Goal: Task Accomplishment & Management: Use online tool/utility

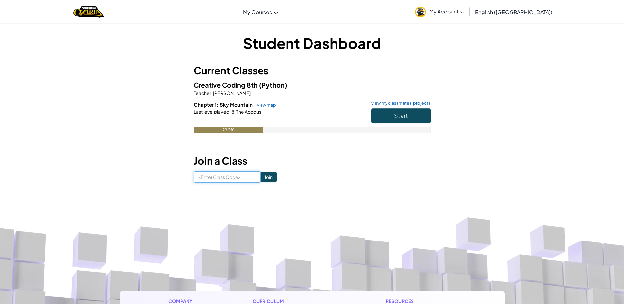
click at [238, 177] on input at bounding box center [227, 176] width 67 height 11
click at [403, 112] on span "Start" at bounding box center [401, 116] width 14 height 8
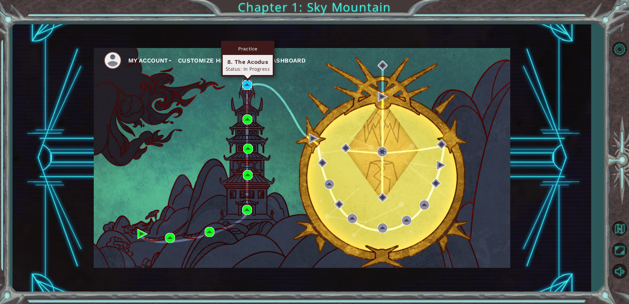
click at [248, 83] on img at bounding box center [247, 85] width 10 height 10
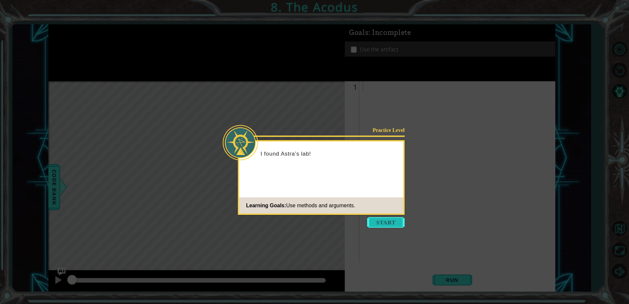
click at [399, 225] on button "Start" at bounding box center [386, 222] width 38 height 11
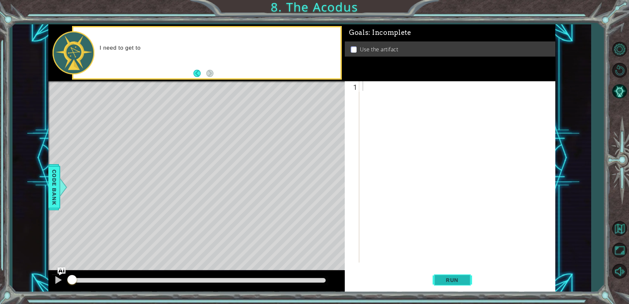
click at [466, 283] on button "Run" at bounding box center [452, 280] width 39 height 21
click at [464, 279] on span "Run" at bounding box center [452, 280] width 26 height 7
click at [464, 277] on span "Run" at bounding box center [452, 280] width 26 height 7
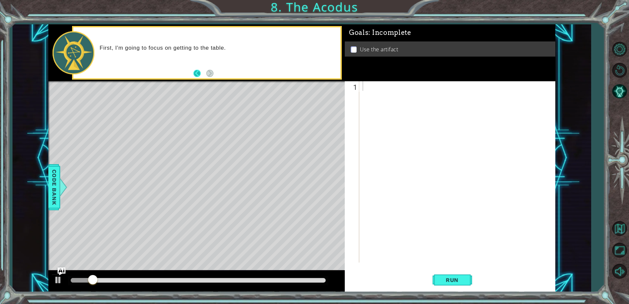
click at [200, 74] on button "Back" at bounding box center [200, 73] width 13 height 7
click at [212, 73] on button "Next" at bounding box center [209, 73] width 7 height 7
click at [401, 99] on div at bounding box center [459, 181] width 196 height 200
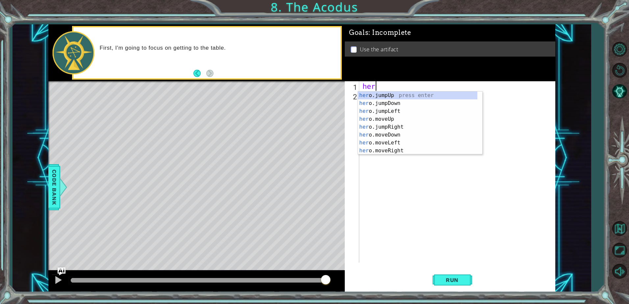
scroll to position [0, 0]
click at [409, 128] on div "hero .jumpUp press enter hero .jumpDown press enter hero .jumpLeft press enter …" at bounding box center [417, 130] width 119 height 79
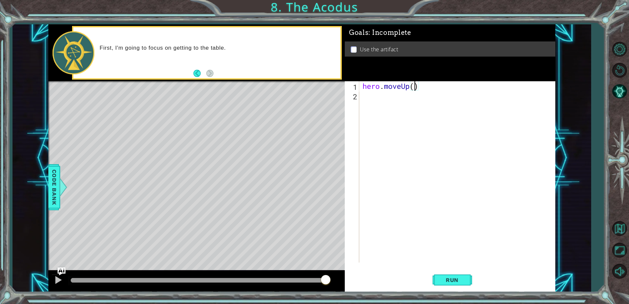
type textarea "hero.moveUp(2)"
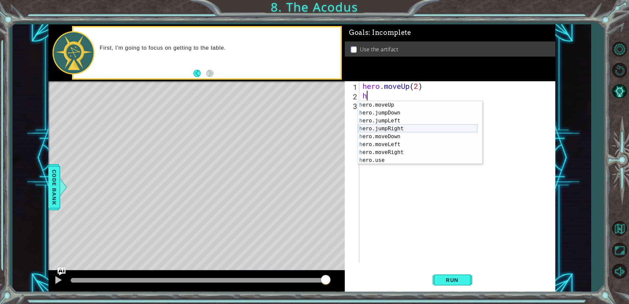
scroll to position [0, 0]
click at [396, 153] on div "h ero.jumpUp press enter h ero.moveUp press enter h ero.jumpDown press enter h …" at bounding box center [417, 140] width 119 height 79
type textarea "hero.moveLeft(1)"
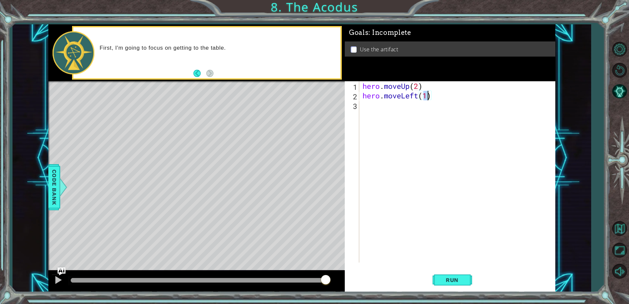
click at [394, 109] on div "hero . moveUp ( 2 ) hero . moveLeft ( 1 )" at bounding box center [459, 181] width 196 height 200
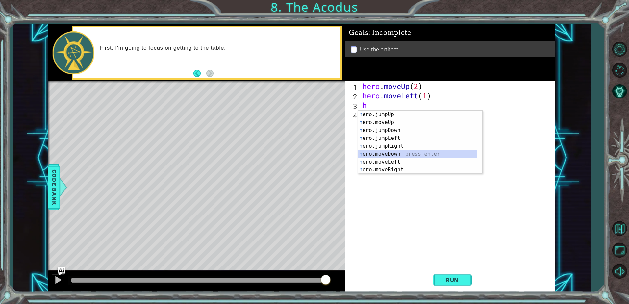
click at [406, 152] on div "h ero.jumpUp press enter h ero.moveUp press enter h ero.jumpDown press enter h …" at bounding box center [417, 150] width 119 height 79
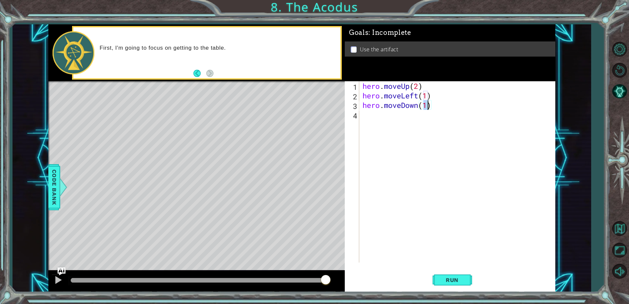
type textarea "hero.moveDown(2)"
click at [375, 124] on div "hero . moveUp ( 2 ) hero . moveLeft ( 1 ) hero . moveDown ( 2 )" at bounding box center [459, 181] width 196 height 200
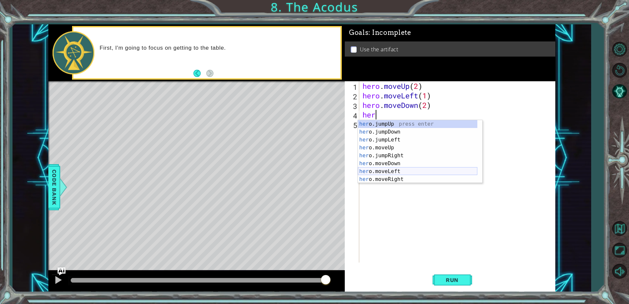
click at [408, 170] on div "her o.jumpUp press enter her o.jumpDown press enter her o.jumpLeft press enter …" at bounding box center [417, 159] width 119 height 79
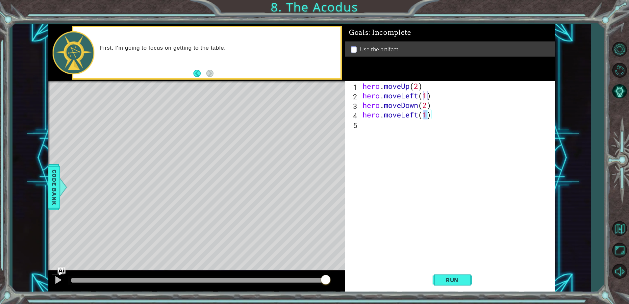
type textarea "hero.moveLeft(2)"
click at [399, 129] on div "hero . moveUp ( 2 ) hero . moveLeft ( 1 ) hero . moveDown ( 2 ) hero . moveLeft…" at bounding box center [459, 181] width 196 height 200
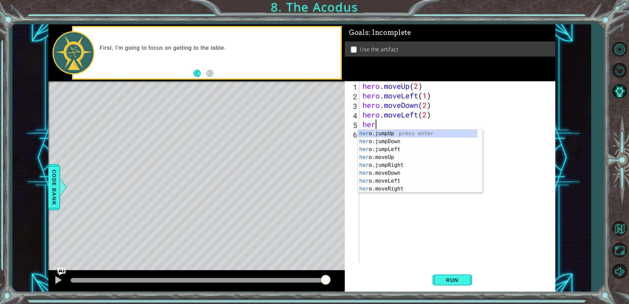
scroll to position [0, 0]
click at [402, 165] on div "hero .jumpUp press enter hero .jumpDown press enter hero .jumpLeft press enter …" at bounding box center [417, 169] width 119 height 79
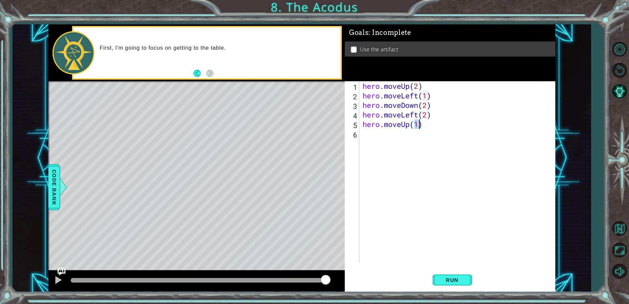
type textarea "hero.moveUp(2)"
click at [411, 144] on div "hero . moveUp ( 2 ) hero . moveLeft ( 1 ) hero . moveDown ( 2 ) hero . moveLeft…" at bounding box center [459, 181] width 196 height 200
click at [453, 275] on button "Run" at bounding box center [452, 280] width 39 height 21
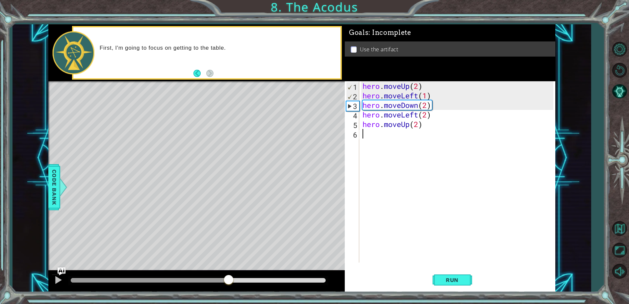
drag, startPoint x: 125, startPoint y: 282, endPoint x: 251, endPoint y: 279, distance: 125.8
click at [228, 295] on div "1 ההההההההההההההההההההההההההההההההההההההההההההההההההההההההההההההההההההההההההההה…" at bounding box center [314, 152] width 629 height 304
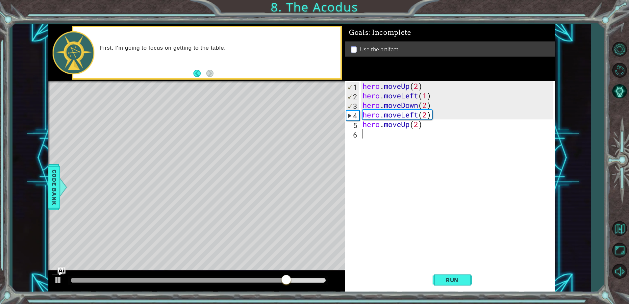
click at [428, 118] on div "hero . moveUp ( 2 ) hero . moveLeft ( 1 ) hero . moveDown ( 2 ) hero . moveLeft…" at bounding box center [459, 181] width 196 height 200
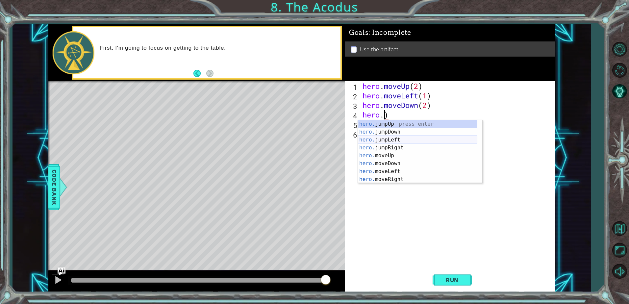
click at [403, 141] on div "hero. jumpUp press enter hero. jumpDown press enter hero. jumpLeft press enter …" at bounding box center [417, 159] width 119 height 79
type textarea "hero.jumpLeft()"
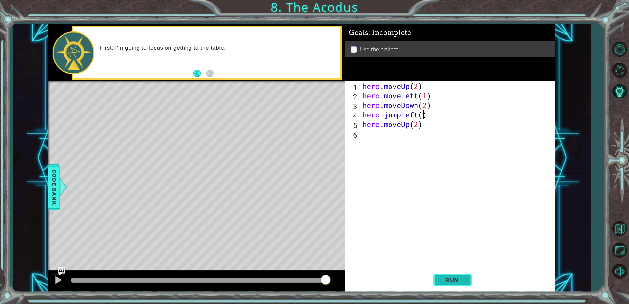
click at [448, 278] on span "Run" at bounding box center [452, 280] width 26 height 7
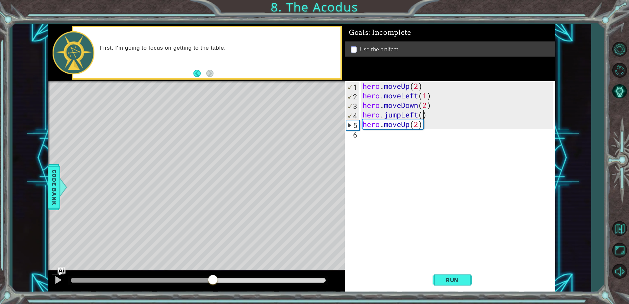
drag, startPoint x: 87, startPoint y: 278, endPoint x: 213, endPoint y: 285, distance: 126.2
click at [213, 285] on div at bounding box center [213, 280] width 12 height 12
click at [366, 142] on div "hero . moveUp ( 2 ) hero . moveLeft ( 1 ) hero . moveDown ( 2 ) hero . jumpLeft…" at bounding box center [459, 181] width 196 height 200
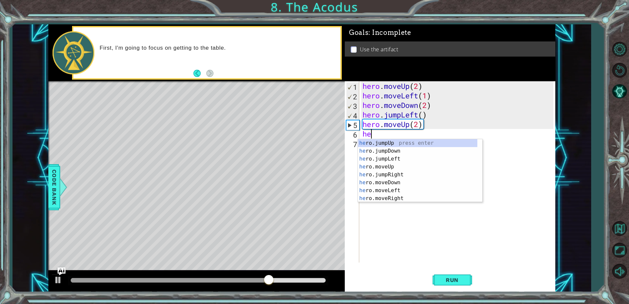
scroll to position [0, 0]
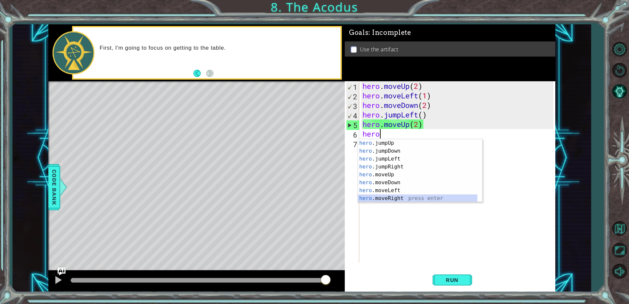
click at [401, 196] on div "hero .jumpUp press enter hero .jumpDown press enter hero .jumpLeft press enter …" at bounding box center [417, 178] width 119 height 79
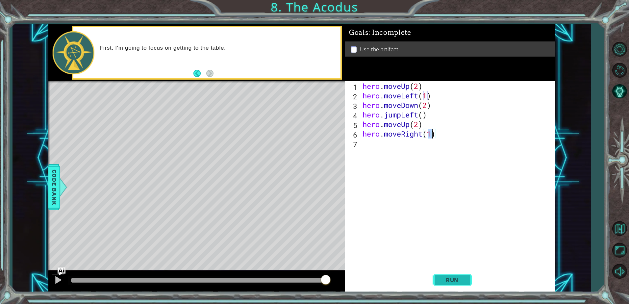
type textarea "hero.moveRight(1)"
drag, startPoint x: 456, startPoint y: 278, endPoint x: 313, endPoint y: 274, distance: 142.9
click at [449, 277] on span "Run" at bounding box center [452, 280] width 26 height 7
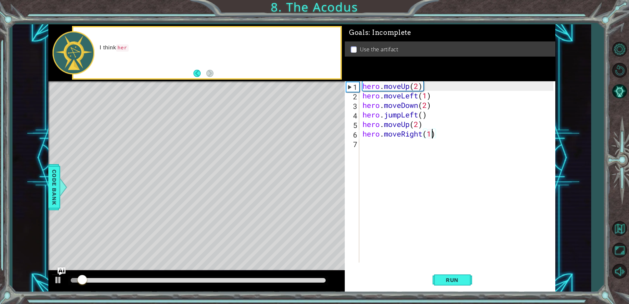
click at [313, 279] on div at bounding box center [198, 280] width 255 height 5
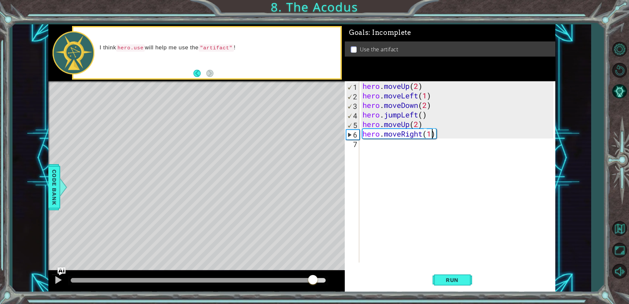
click at [369, 150] on div "hero . moveUp ( 2 ) hero . moveLeft ( 1 ) hero . moveDown ( 2 ) hero . jumpLeft…" at bounding box center [459, 181] width 196 height 200
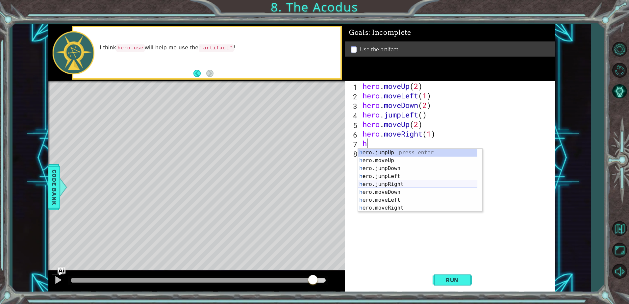
scroll to position [8, 0]
click at [392, 208] on div "h ero.moveUp press enter h ero.jumpDown press enter h ero.jumpLeft press enter …" at bounding box center [417, 188] width 119 height 79
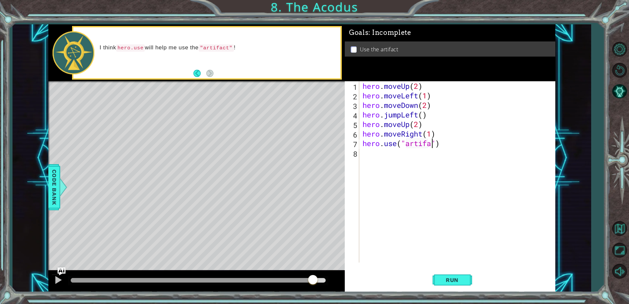
scroll to position [0, 3]
type textarea "hero.use("artifact")"
click at [453, 285] on button "Run" at bounding box center [452, 280] width 39 height 21
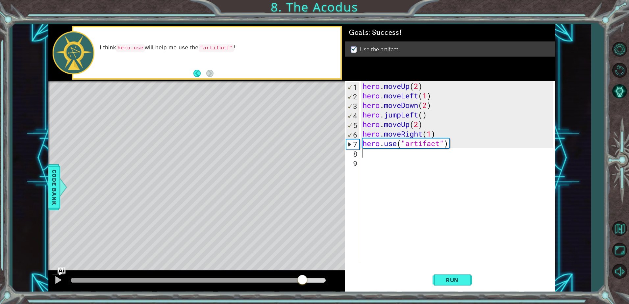
click at [303, 281] on div at bounding box center [198, 280] width 255 height 5
click at [373, 164] on div "hero . moveUp ( 2 ) hero . moveLeft ( 1 ) hero . moveDown ( 2 ) hero . jumpLeft…" at bounding box center [459, 181] width 196 height 200
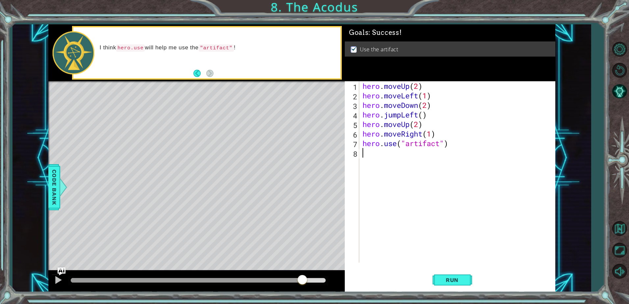
type textarea "hero.use("artifact")"
click at [458, 278] on span "Run" at bounding box center [452, 280] width 26 height 7
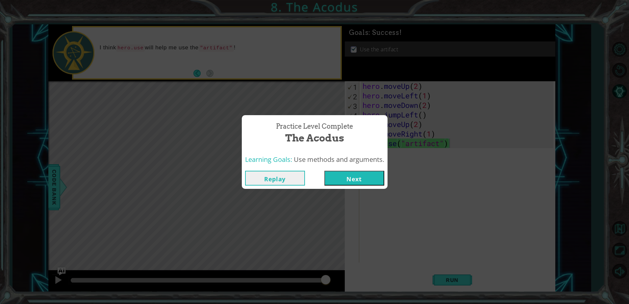
click at [379, 180] on button "Next" at bounding box center [355, 178] width 60 height 15
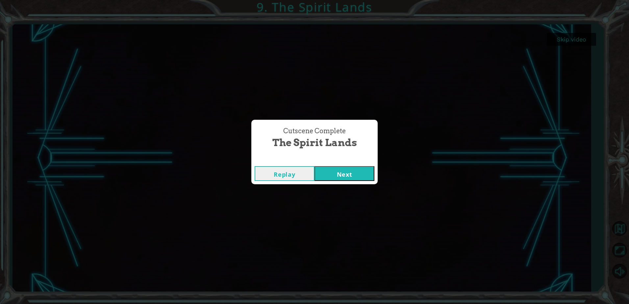
click at [341, 174] on button "Next" at bounding box center [345, 173] width 60 height 15
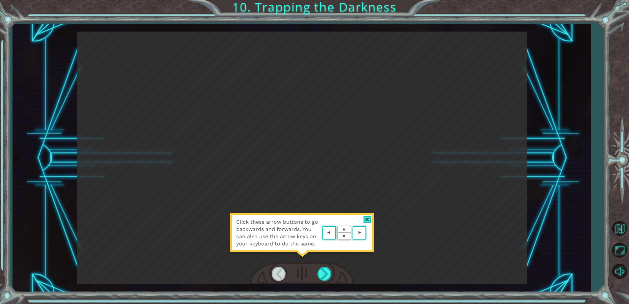
click at [366, 219] on div at bounding box center [368, 219] width 8 height 7
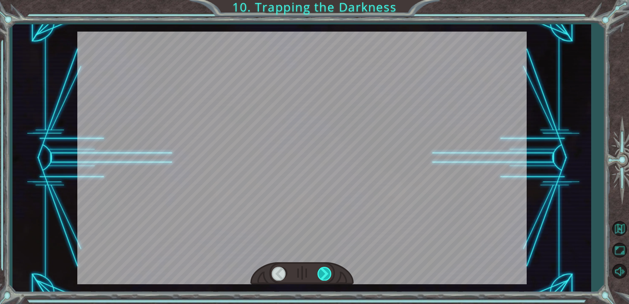
click at [328, 274] on div at bounding box center [325, 273] width 15 height 13
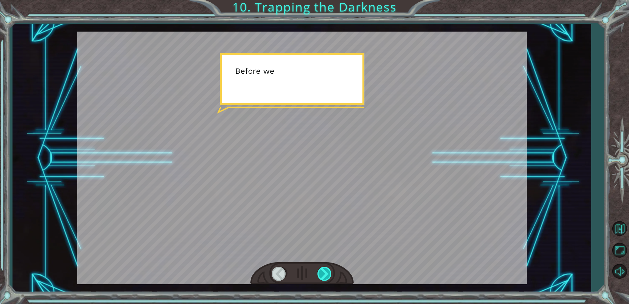
click at [329, 274] on div at bounding box center [325, 273] width 15 height 13
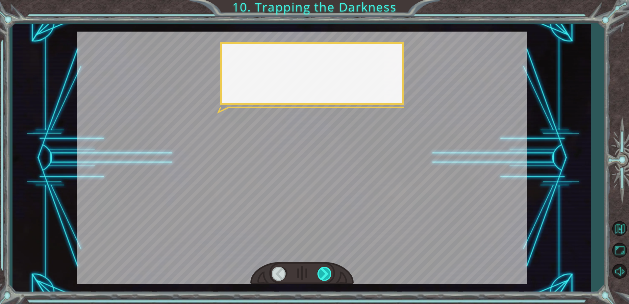
click at [329, 273] on div at bounding box center [325, 273] width 15 height 13
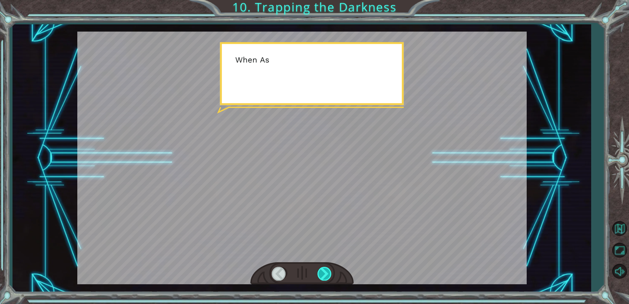
click at [329, 274] on div at bounding box center [325, 273] width 15 height 13
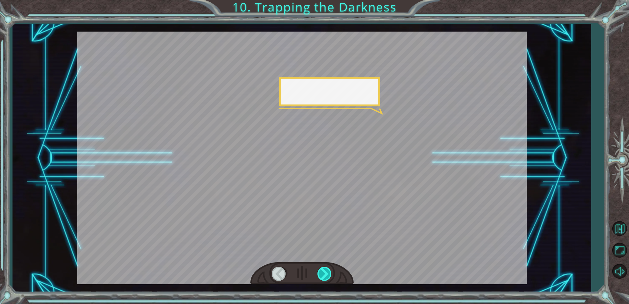
click at [330, 274] on div at bounding box center [325, 273] width 15 height 13
click at [329, 274] on div at bounding box center [325, 273] width 15 height 13
click at [328, 275] on div at bounding box center [325, 273] width 15 height 13
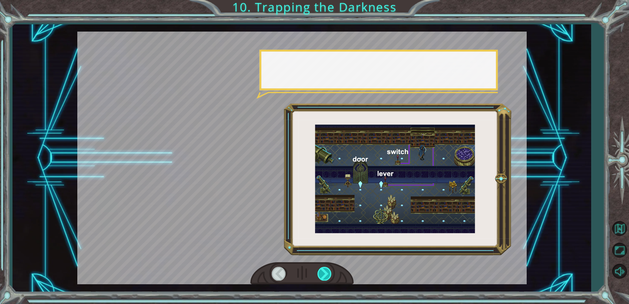
click at [328, 275] on div at bounding box center [325, 273] width 15 height 13
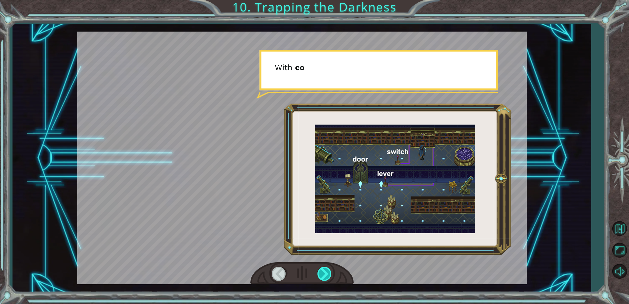
click at [328, 275] on div at bounding box center [325, 273] width 15 height 13
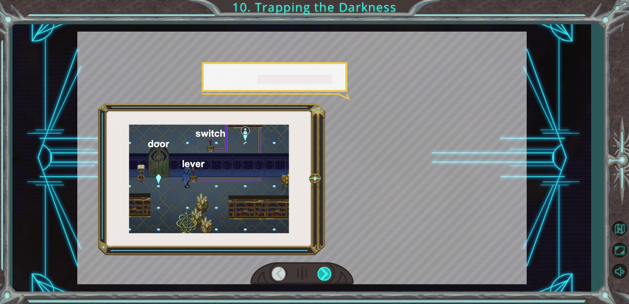
click at [327, 274] on div at bounding box center [325, 273] width 15 height 13
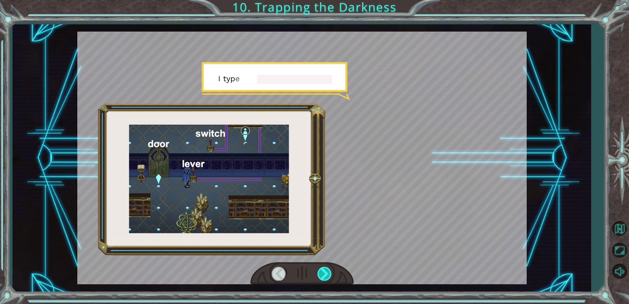
click at [327, 274] on div at bounding box center [325, 273] width 15 height 13
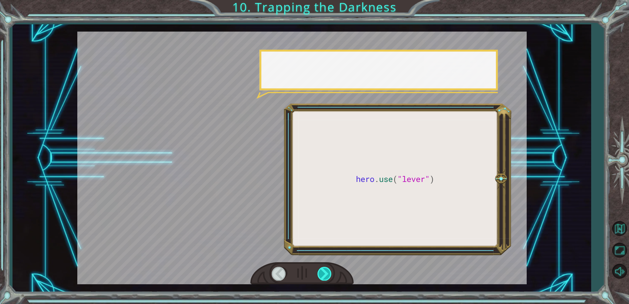
click at [328, 274] on div at bounding box center [325, 273] width 15 height 13
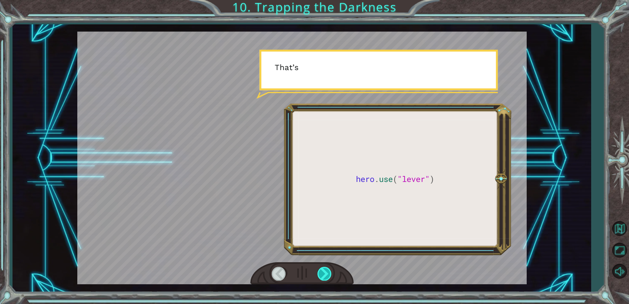
click at [328, 274] on div at bounding box center [325, 273] width 15 height 13
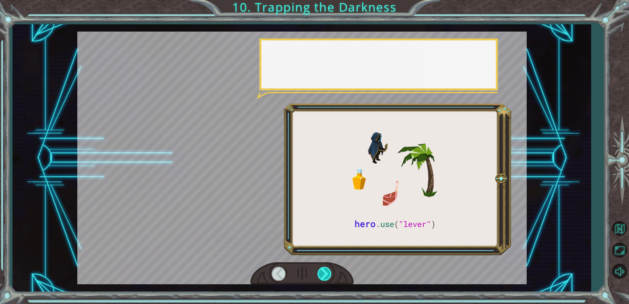
click at [328, 274] on div at bounding box center [325, 273] width 15 height 13
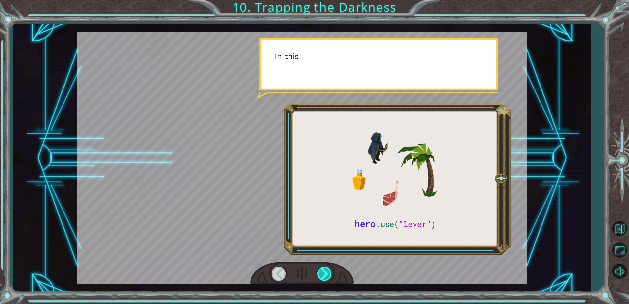
click at [328, 274] on div at bounding box center [325, 273] width 15 height 13
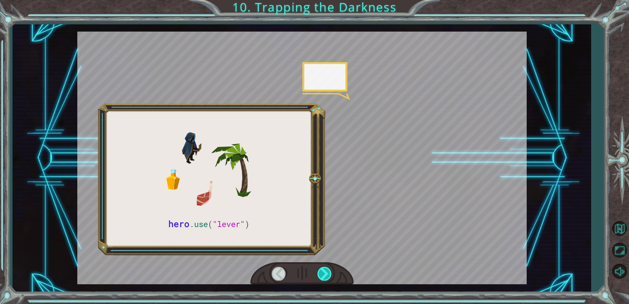
click at [329, 274] on div at bounding box center [325, 273] width 15 height 13
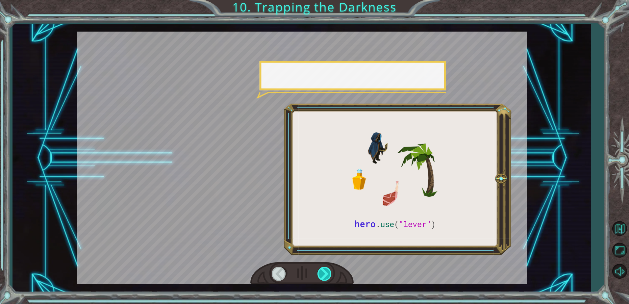
click at [329, 274] on div at bounding box center [325, 273] width 15 height 13
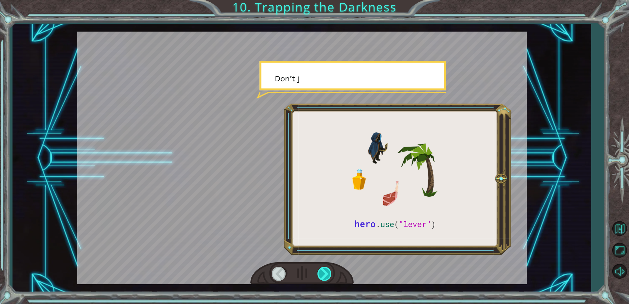
click at [328, 274] on div at bounding box center [325, 273] width 15 height 13
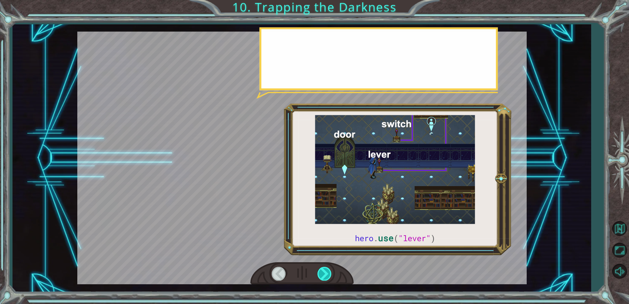
click at [328, 274] on div at bounding box center [325, 273] width 15 height 13
click at [327, 273] on div at bounding box center [325, 273] width 15 height 13
click at [327, 274] on div at bounding box center [325, 273] width 15 height 13
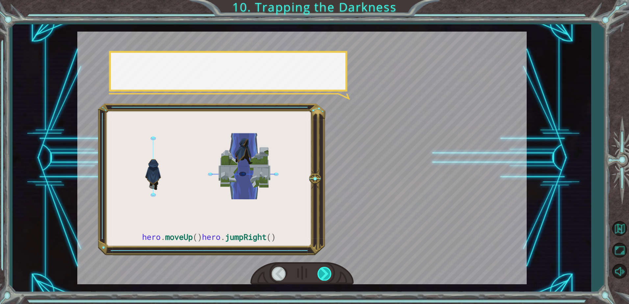
click at [326, 274] on div at bounding box center [325, 273] width 15 height 13
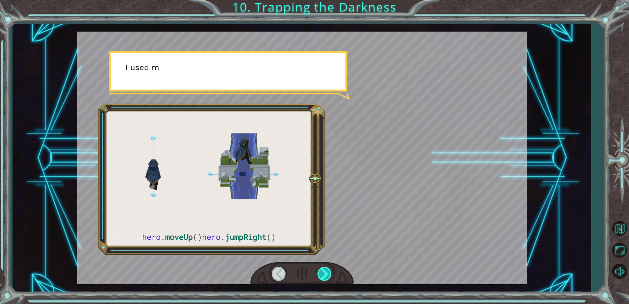
click at [326, 274] on div at bounding box center [325, 273] width 15 height 13
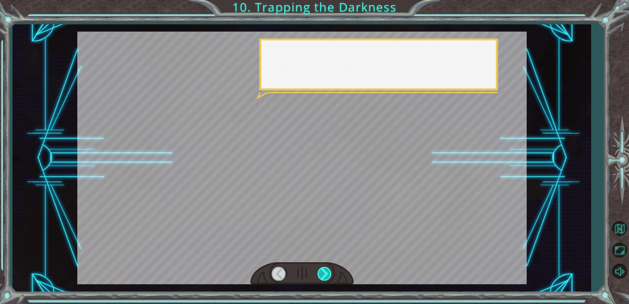
click at [326, 276] on div at bounding box center [325, 273] width 15 height 13
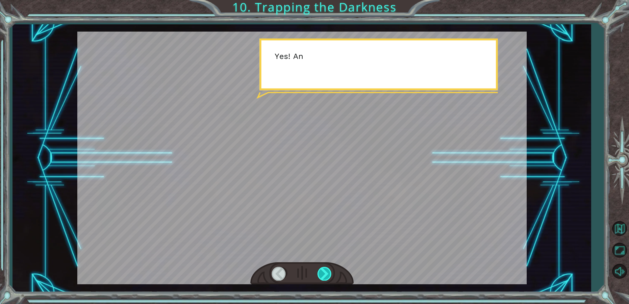
click at [325, 276] on div at bounding box center [325, 273] width 15 height 13
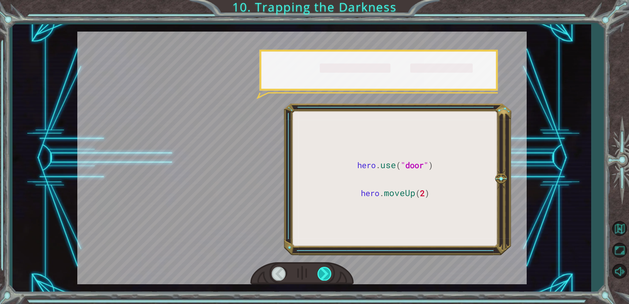
click at [323, 275] on div at bounding box center [325, 273] width 15 height 13
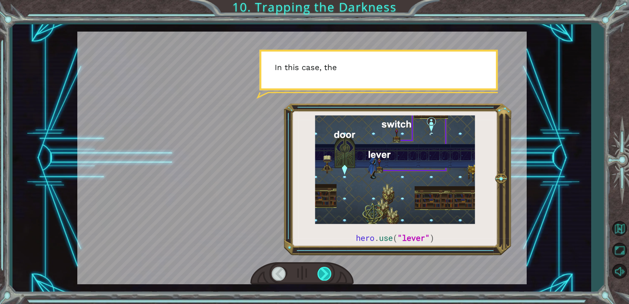
click at [321, 275] on div at bounding box center [325, 273] width 15 height 13
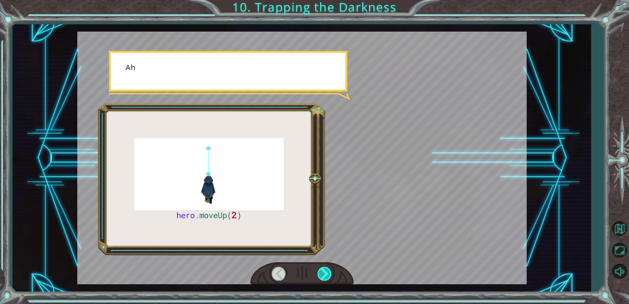
click at [319, 275] on div at bounding box center [325, 273] width 15 height 13
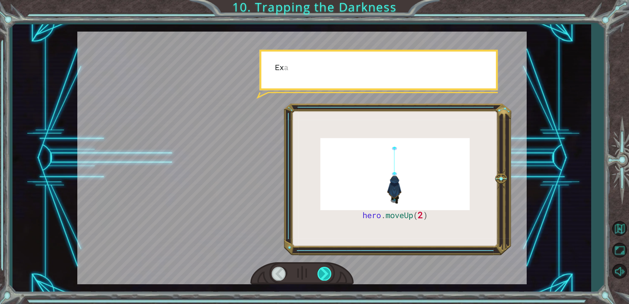
click at [319, 277] on div at bounding box center [325, 273] width 15 height 13
click at [318, 276] on div at bounding box center [325, 273] width 15 height 13
click at [318, 276] on div at bounding box center [301, 273] width 103 height 23
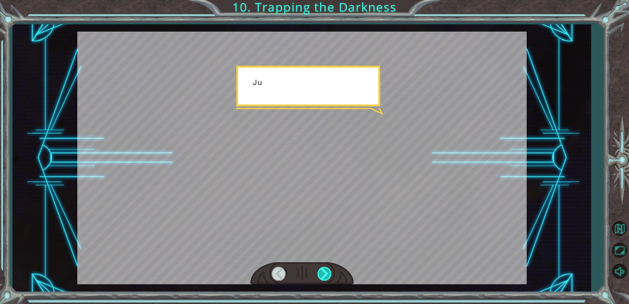
click at [318, 276] on div at bounding box center [325, 273] width 15 height 13
click at [319, 277] on div at bounding box center [325, 273] width 15 height 13
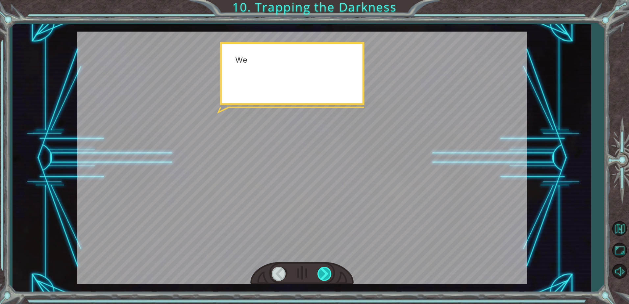
click at [319, 278] on div at bounding box center [325, 273] width 15 height 13
click at [318, 277] on div at bounding box center [325, 273] width 15 height 13
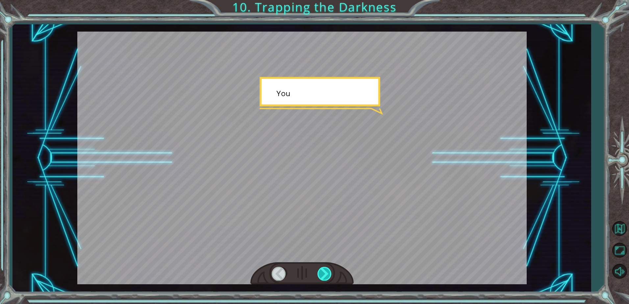
click at [319, 277] on div at bounding box center [325, 273] width 15 height 13
click at [320, 277] on div at bounding box center [325, 273] width 15 height 13
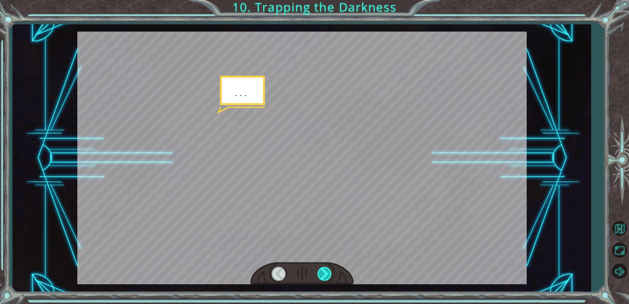
click at [320, 276] on div at bounding box center [325, 273] width 15 height 13
drag, startPoint x: 320, startPoint y: 276, endPoint x: 321, endPoint y: 259, distance: 17.1
click at [319, 270] on div at bounding box center [325, 273] width 15 height 13
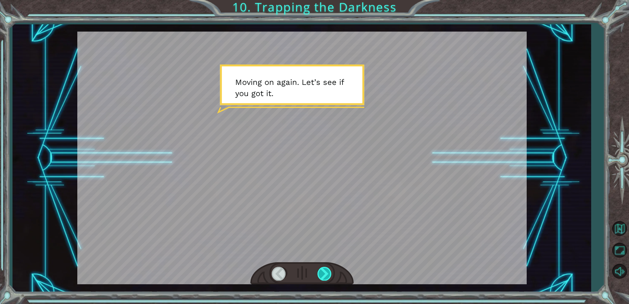
click at [324, 278] on div at bounding box center [325, 273] width 15 height 13
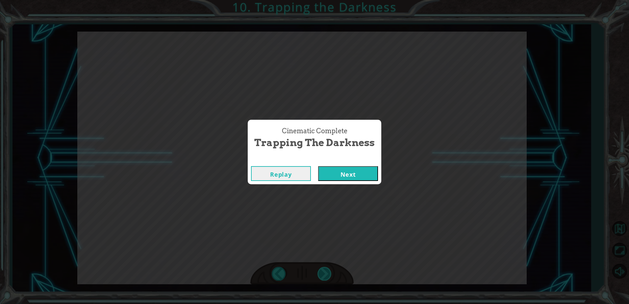
click at [324, 0] on div "hero . moveUp ( 2 ) B e f o r e w e c a n t r a p t h e D a r k n e s s w i t h…" at bounding box center [314, 0] width 629 height 0
click at [324, 278] on div "Cinematic Complete Trapping the Darkness Replay Next" at bounding box center [314, 152] width 629 height 304
click at [359, 177] on button "Next" at bounding box center [348, 173] width 60 height 15
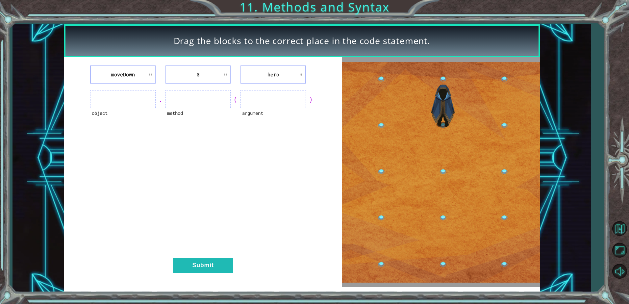
drag, startPoint x: 321, startPoint y: 182, endPoint x: 322, endPoint y: 178, distance: 4.0
click at [321, 181] on div "moveDown 3 hero object . method ( argument ) Submit" at bounding box center [203, 172] width 278 height 230
click at [134, 106] on ul at bounding box center [122, 99] width 65 height 18
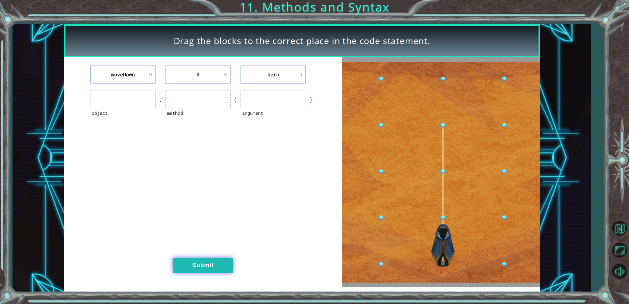
click at [198, 265] on button "Submit" at bounding box center [203, 265] width 60 height 15
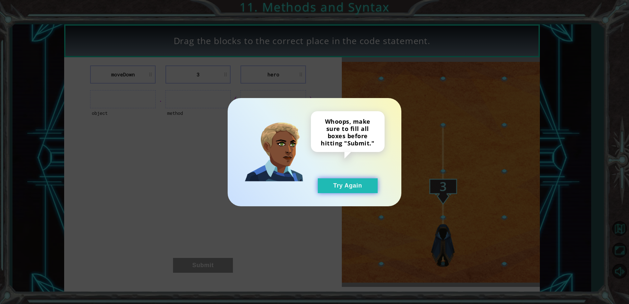
click at [343, 183] on button "Try Again" at bounding box center [348, 185] width 60 height 15
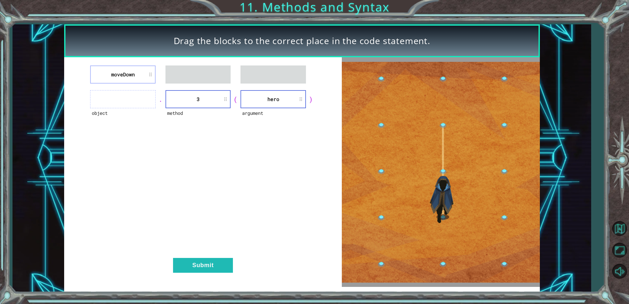
click at [129, 104] on ul at bounding box center [122, 99] width 65 height 18
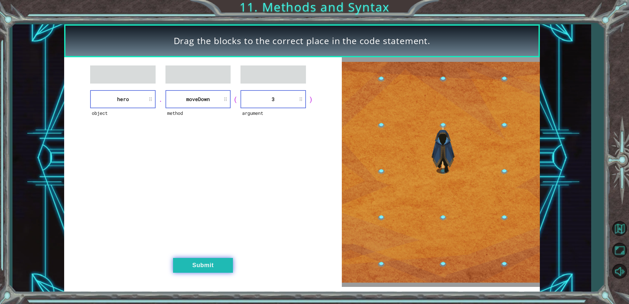
click at [207, 261] on button "Submit" at bounding box center [203, 265] width 60 height 15
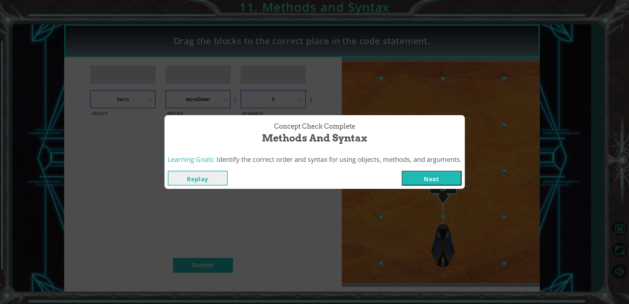
click at [423, 181] on button "Next" at bounding box center [432, 178] width 60 height 15
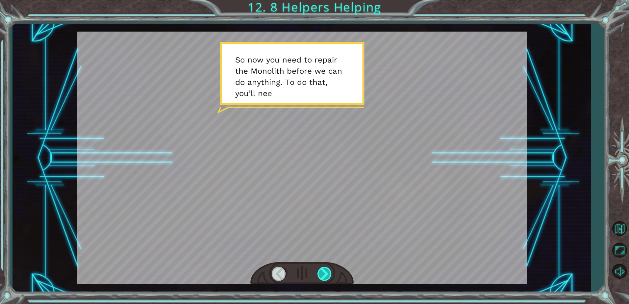
click at [328, 275] on div at bounding box center [325, 273] width 15 height 13
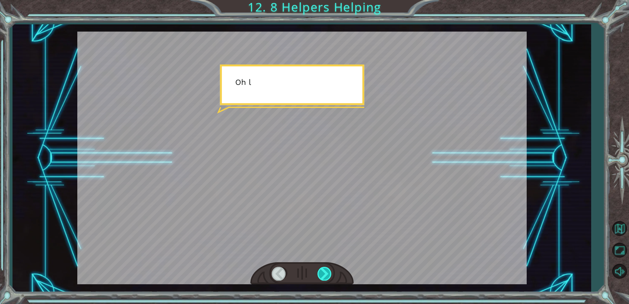
click at [326, 275] on div at bounding box center [325, 273] width 15 height 13
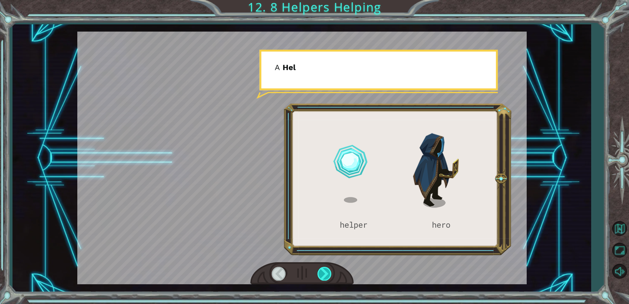
click at [326, 275] on div at bounding box center [325, 273] width 15 height 13
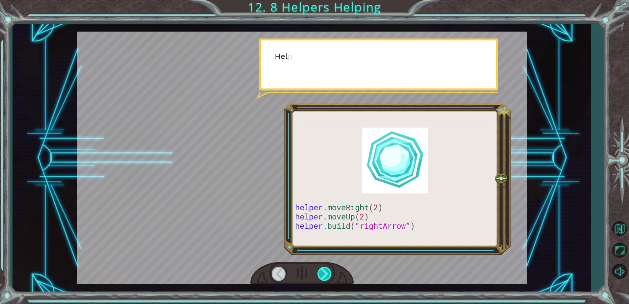
click at [326, 275] on div at bounding box center [325, 273] width 15 height 13
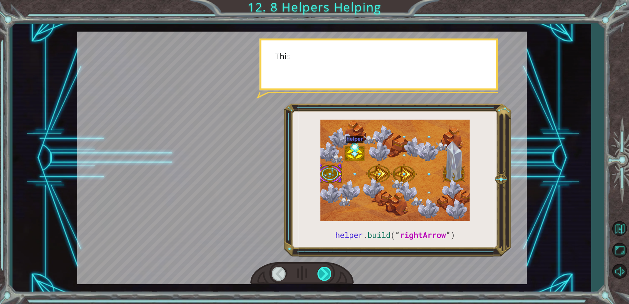
click at [326, 275] on div at bounding box center [325, 273] width 15 height 13
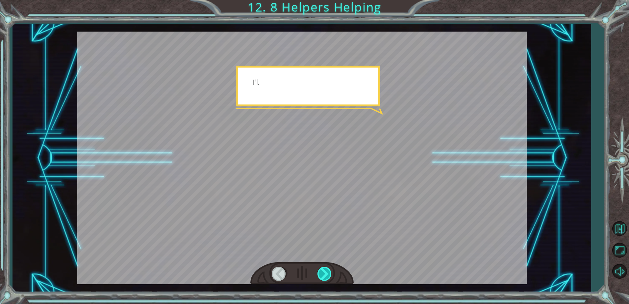
click at [326, 275] on div at bounding box center [325, 273] width 15 height 13
click at [326, 274] on div at bounding box center [325, 273] width 15 height 13
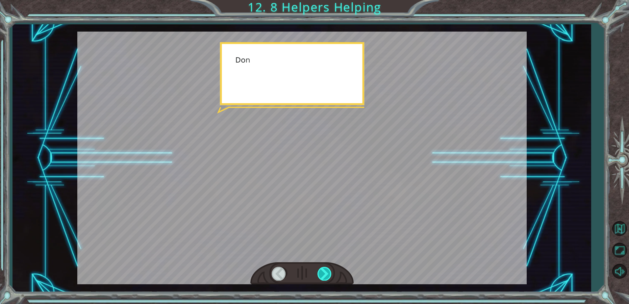
click at [326, 274] on div at bounding box center [325, 273] width 15 height 13
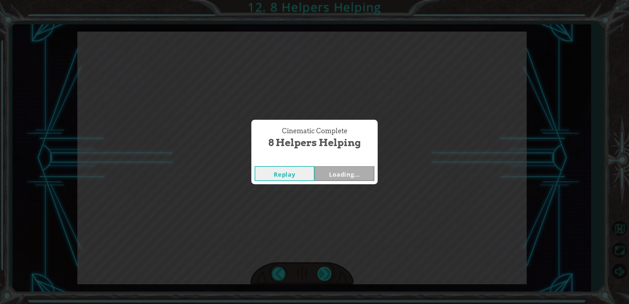
click at [326, 274] on div "Cinematic Complete 8 Helpers Helping Replay Loading..." at bounding box center [314, 152] width 629 height 304
click at [344, 176] on button "Next" at bounding box center [345, 173] width 60 height 15
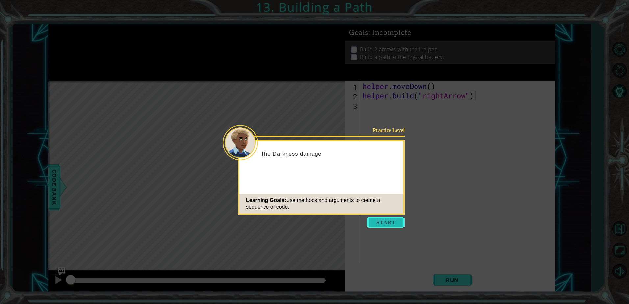
click at [388, 224] on button "Start" at bounding box center [386, 222] width 38 height 11
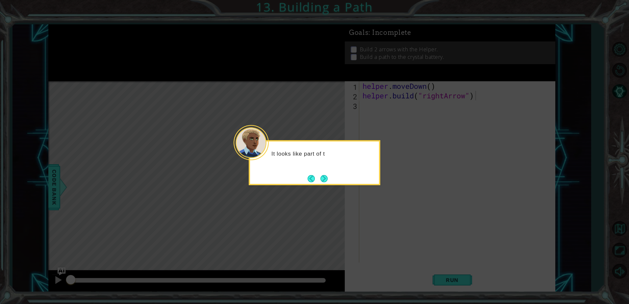
click at [324, 178] on button "Next" at bounding box center [324, 178] width 7 height 7
click at [325, 177] on icon at bounding box center [314, 152] width 629 height 304
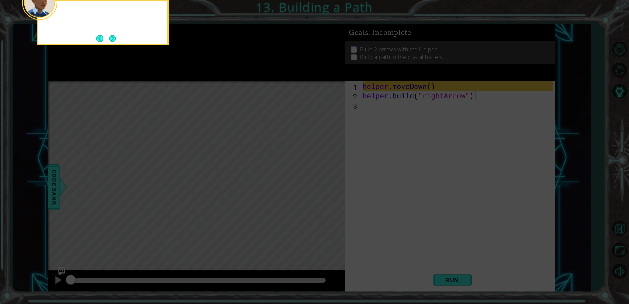
click at [326, 175] on icon at bounding box center [314, 45] width 629 height 517
click at [389, 120] on icon at bounding box center [314, 45] width 629 height 517
click at [388, 121] on icon at bounding box center [314, 45] width 629 height 517
click at [386, 125] on icon at bounding box center [314, 45] width 629 height 517
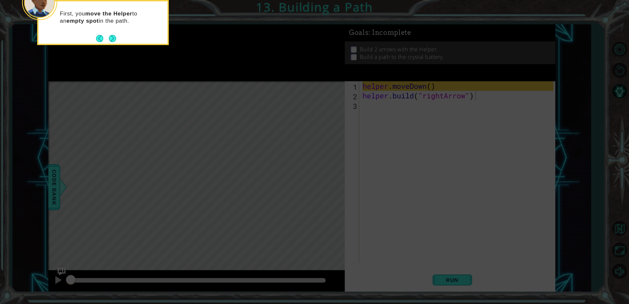
click at [386, 126] on icon at bounding box center [314, 45] width 629 height 517
click at [110, 37] on button "Next" at bounding box center [112, 38] width 7 height 7
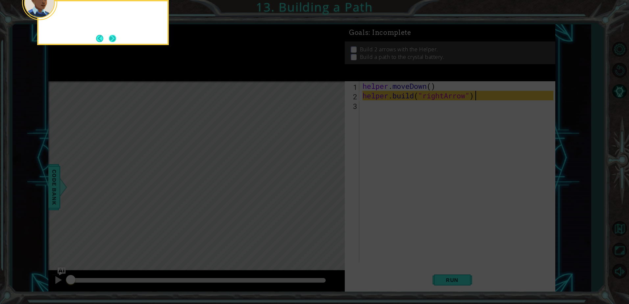
click at [109, 38] on button "Next" at bounding box center [112, 38] width 7 height 7
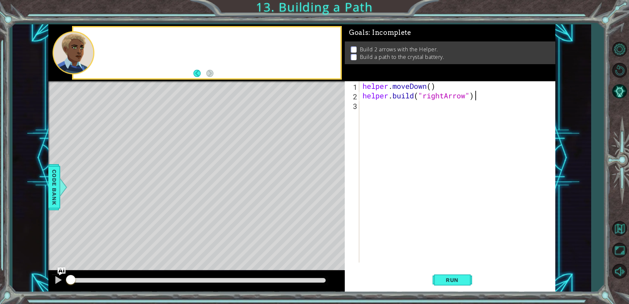
click at [109, 38] on div at bounding box center [206, 52] width 267 height 51
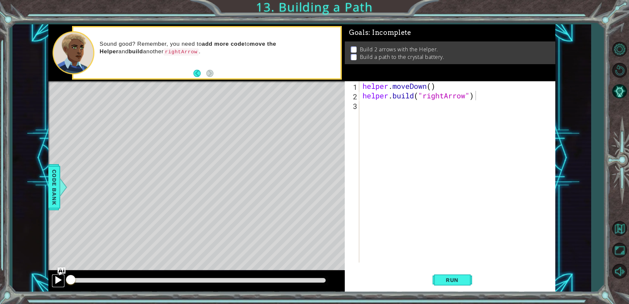
click at [60, 280] on div at bounding box center [58, 280] width 9 height 9
click at [59, 280] on div at bounding box center [58, 280] width 9 height 9
drag, startPoint x: 106, startPoint y: 282, endPoint x: 72, endPoint y: 290, distance: 35.1
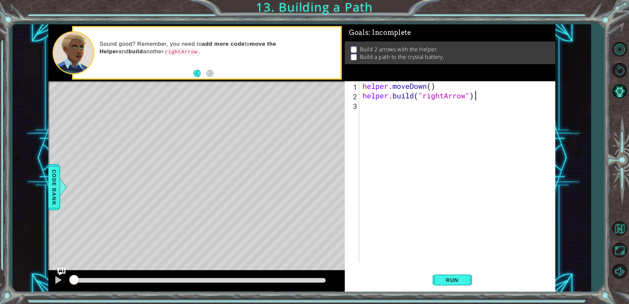
click at [72, 290] on div at bounding box center [196, 281] width 297 height 21
click at [60, 271] on img "Ask AI" at bounding box center [61, 271] width 9 height 9
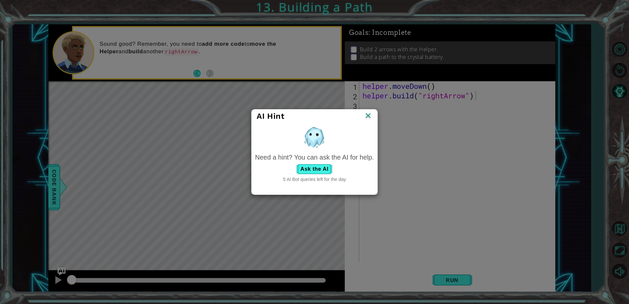
click at [367, 114] on img at bounding box center [368, 116] width 9 height 10
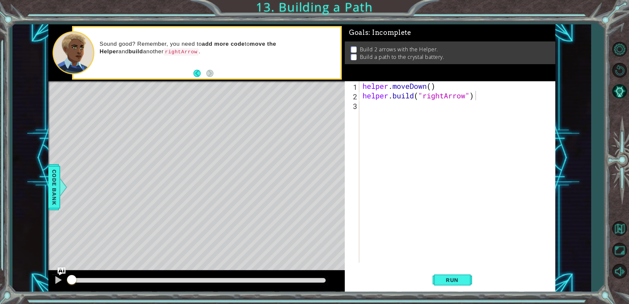
click at [487, 264] on div "[DOMAIN_NAME]("rightArrow") 1 2 3 helper . moveDown ( ) helper . build ( "right…" at bounding box center [450, 186] width 211 height 211
click at [449, 282] on span "Run" at bounding box center [452, 280] width 26 height 7
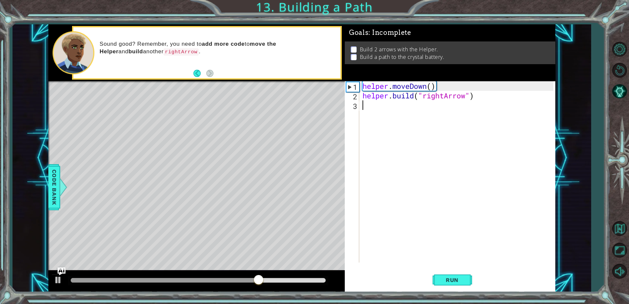
click at [380, 110] on div "helper . moveDown ( ) helper . build ( "rightArrow" )" at bounding box center [459, 181] width 196 height 200
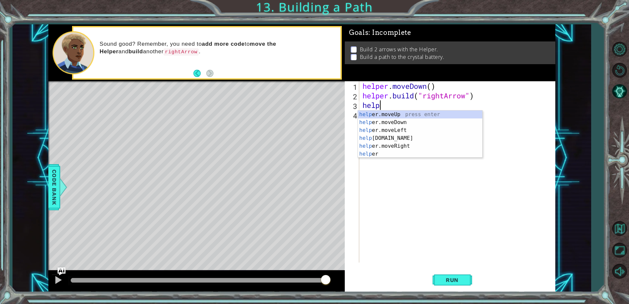
scroll to position [0, 0]
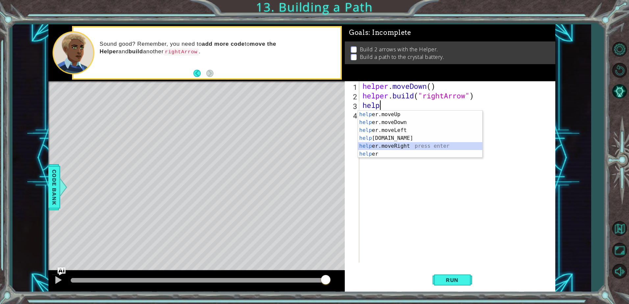
drag, startPoint x: 407, startPoint y: 146, endPoint x: 413, endPoint y: 124, distance: 22.8
click at [407, 146] on div "help er.moveUp press enter help er.moveDown press enter help er.moveLeft press …" at bounding box center [420, 142] width 124 height 63
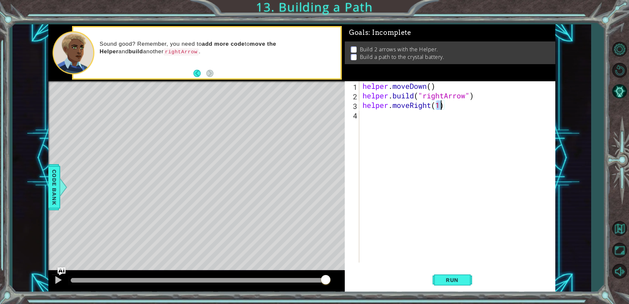
type textarea "helper.moveRight(3)"
click at [385, 127] on div "helper . moveDown ( ) helper . build ( "rightArrow" ) helper . moveRight ( 3 )" at bounding box center [459, 181] width 196 height 200
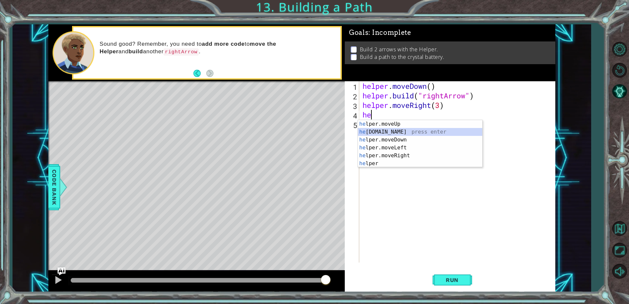
click at [406, 135] on div "he lper.moveUp press enter he [DOMAIN_NAME] press enter he lper.moveDown press …" at bounding box center [420, 151] width 124 height 63
type textarea "[DOMAIN_NAME]("rightArrow")"
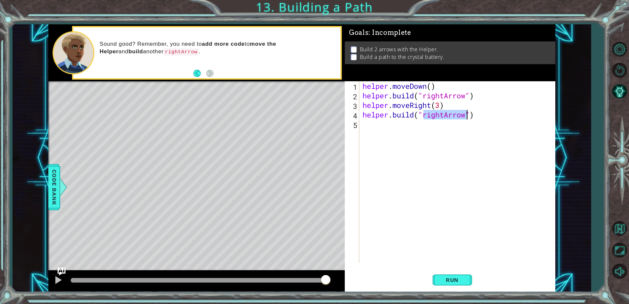
click at [448, 158] on div "helper . moveDown ( ) helper . build ( "rightArrow" ) helper . moveRight ( 3 ) …" at bounding box center [459, 181] width 196 height 200
click at [440, 282] on span "Run" at bounding box center [452, 280] width 26 height 7
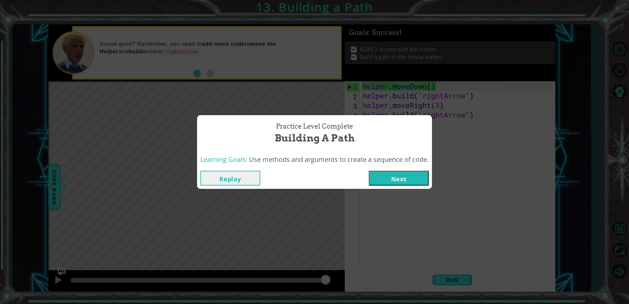
click at [411, 179] on button "Next" at bounding box center [399, 178] width 60 height 15
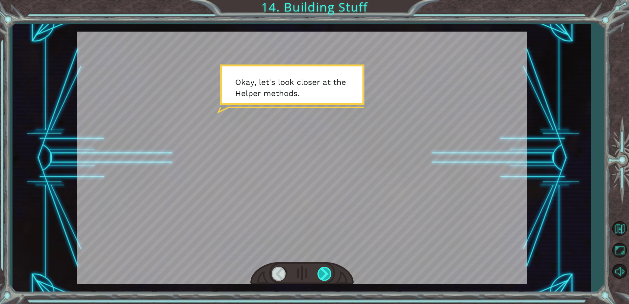
click at [326, 268] on div at bounding box center [325, 273] width 15 height 13
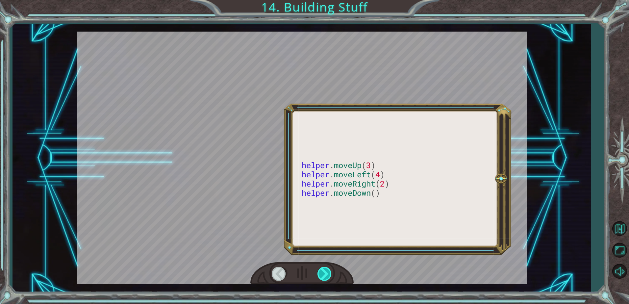
click at [326, 268] on div at bounding box center [325, 273] width 15 height 13
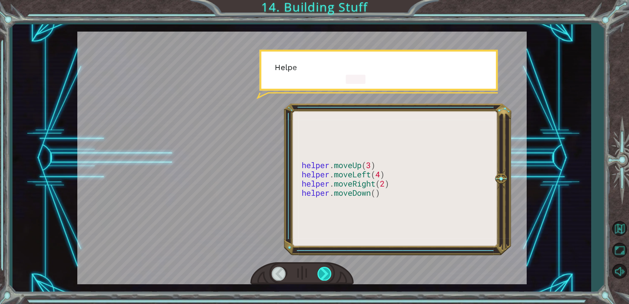
click at [326, 268] on div at bounding box center [325, 273] width 15 height 13
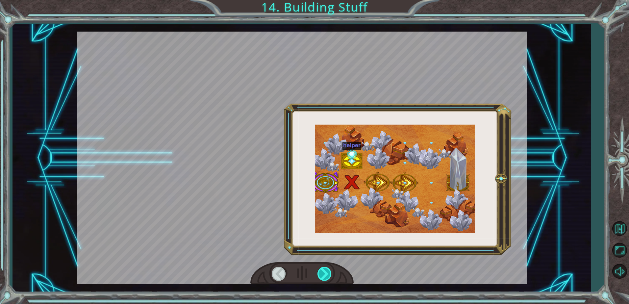
click at [327, 268] on div at bounding box center [325, 273] width 15 height 13
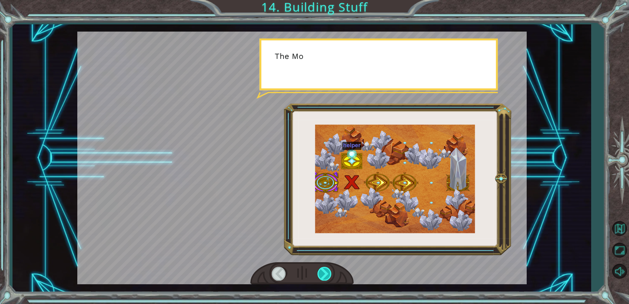
click at [327, 268] on div at bounding box center [325, 273] width 15 height 13
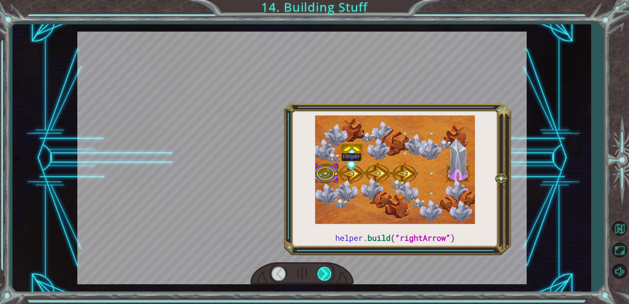
click at [323, 270] on div at bounding box center [325, 273] width 15 height 13
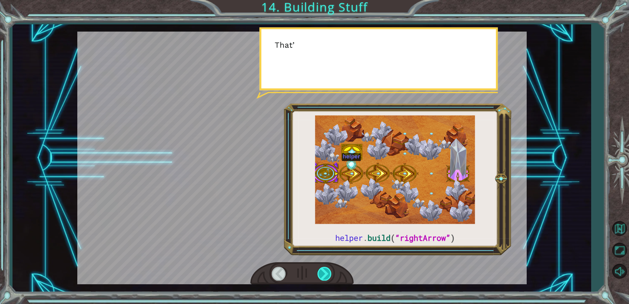
click at [322, 270] on div at bounding box center [325, 273] width 15 height 13
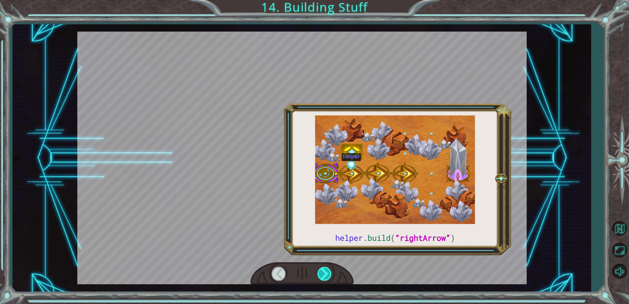
click at [322, 270] on div at bounding box center [325, 273] width 15 height 13
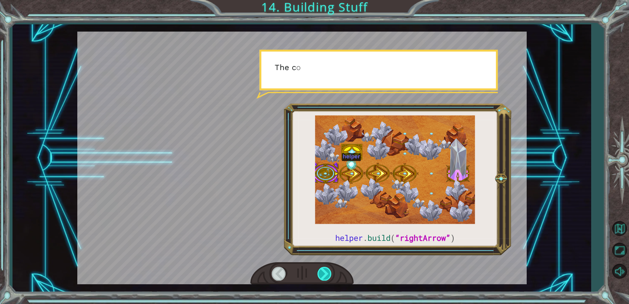
click at [322, 270] on div at bounding box center [325, 273] width 15 height 13
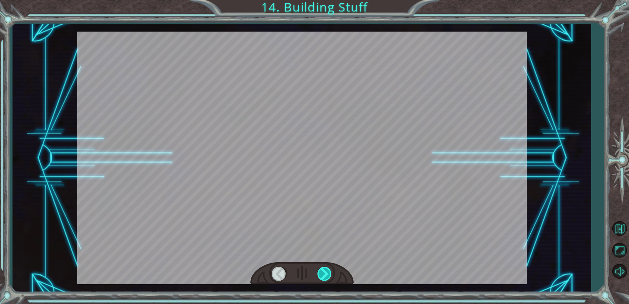
click at [322, 270] on div at bounding box center [325, 273] width 15 height 13
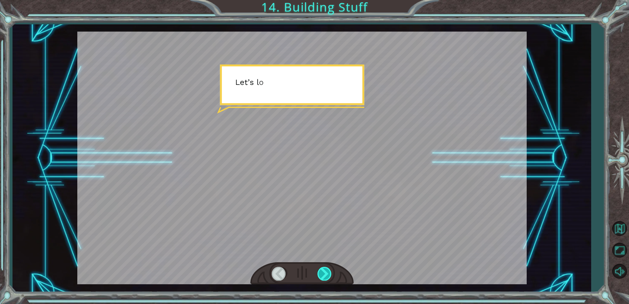
click at [322, 270] on div at bounding box center [325, 273] width 15 height 13
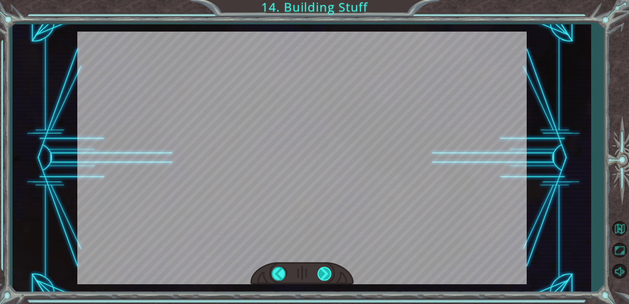
click at [322, 270] on div at bounding box center [325, 273] width 15 height 13
click at [323, 0] on div "helper . build ( “rightArrow” ) O k a y , l e t ' s l o o k c l o s e r a t t h…" at bounding box center [314, 0] width 629 height 0
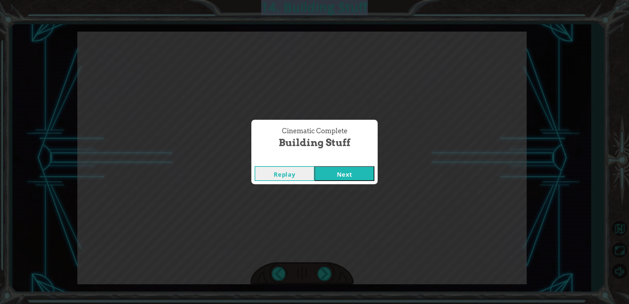
click at [323, 270] on div "Cinematic Complete Building Stuff Replay Next" at bounding box center [314, 152] width 629 height 304
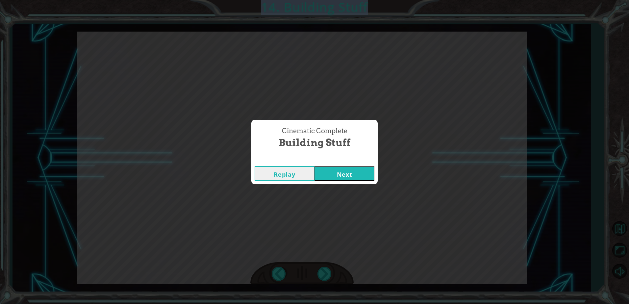
click at [323, 270] on div "Cinematic Complete Building Stuff Replay Next" at bounding box center [314, 152] width 629 height 304
click at [364, 175] on button "Next" at bounding box center [345, 173] width 60 height 15
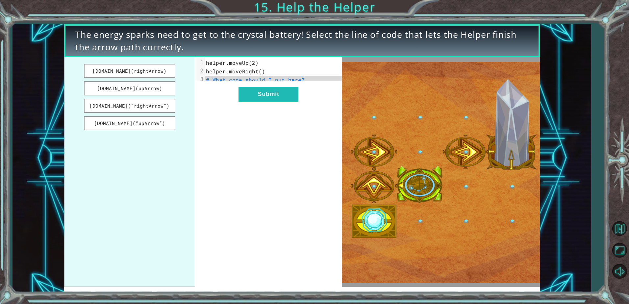
click at [296, 83] on span "# What code should I put here?" at bounding box center [255, 79] width 99 height 7
drag, startPoint x: 300, startPoint y: 80, endPoint x: 292, endPoint y: 82, distance: 7.7
click at [287, 83] on span "# What code should I put here?" at bounding box center [255, 79] width 99 height 7
click at [445, 211] on img at bounding box center [441, 172] width 198 height 221
click at [249, 84] on pre "# What code should I put here?" at bounding box center [276, 80] width 142 height 9
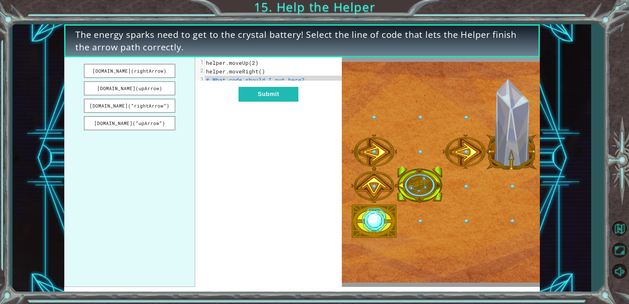
click at [247, 80] on span "# What code should I put here?" at bounding box center [255, 79] width 99 height 7
click at [302, 79] on pre "# What code should I put here?" at bounding box center [276, 80] width 142 height 9
click at [301, 81] on pre "# What code should I put here?" at bounding box center [276, 80] width 142 height 9
click at [300, 79] on span "# What code should I put here?" at bounding box center [255, 79] width 99 height 7
drag, startPoint x: 134, startPoint y: 106, endPoint x: 452, endPoint y: 224, distance: 339.3
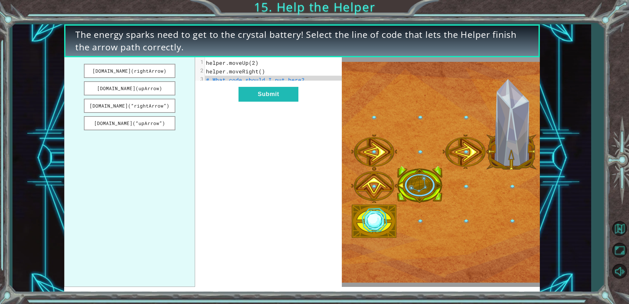
click at [452, 224] on div "[DOMAIN_NAME](rightArrow) [DOMAIN_NAME](upArrow) [DOMAIN_NAME](“rightArrow”) [D…" at bounding box center [302, 172] width 476 height 230
drag, startPoint x: 120, startPoint y: 107, endPoint x: 157, endPoint y: 111, distance: 37.4
click at [157, 111] on button "[DOMAIN_NAME](“rightArrow”)" at bounding box center [129, 106] width 91 height 14
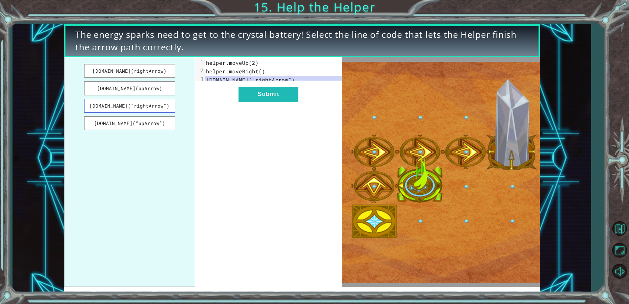
click at [157, 111] on button "[DOMAIN_NAME](“rightArrow”)" at bounding box center [129, 106] width 91 height 14
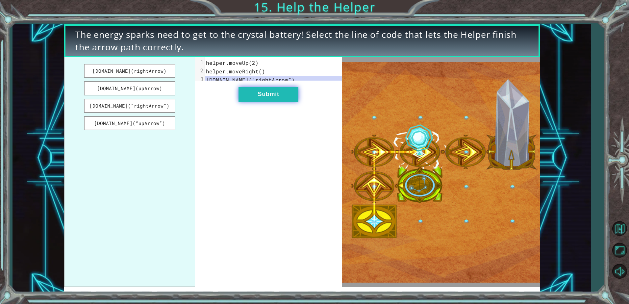
click at [274, 96] on button "Submit" at bounding box center [269, 94] width 60 height 15
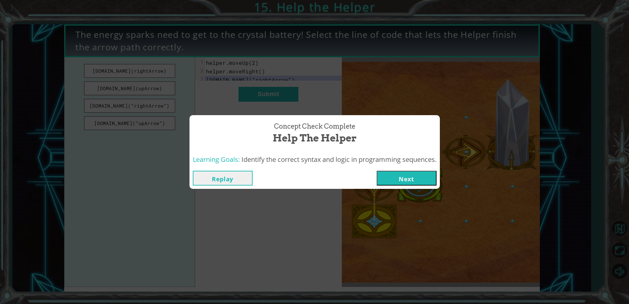
click at [406, 180] on button "Next" at bounding box center [407, 178] width 60 height 15
